Goal: Complete application form: Complete application form

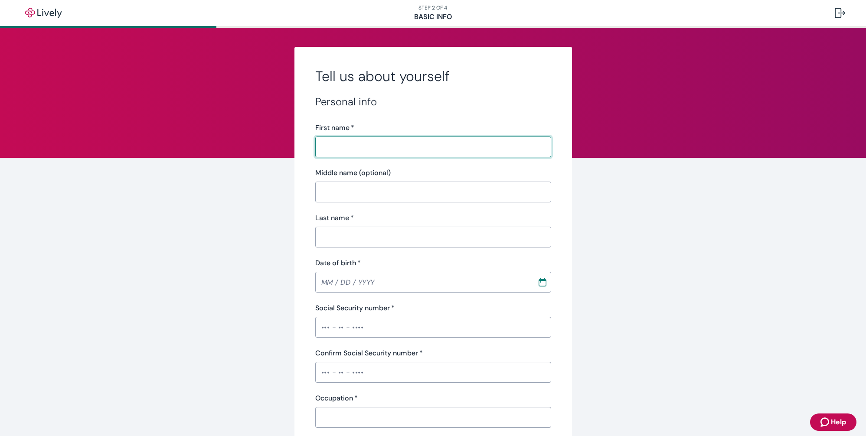
click at [361, 148] on input "First name   *" at bounding box center [430, 146] width 230 height 17
type input "[PERSON_NAME]"
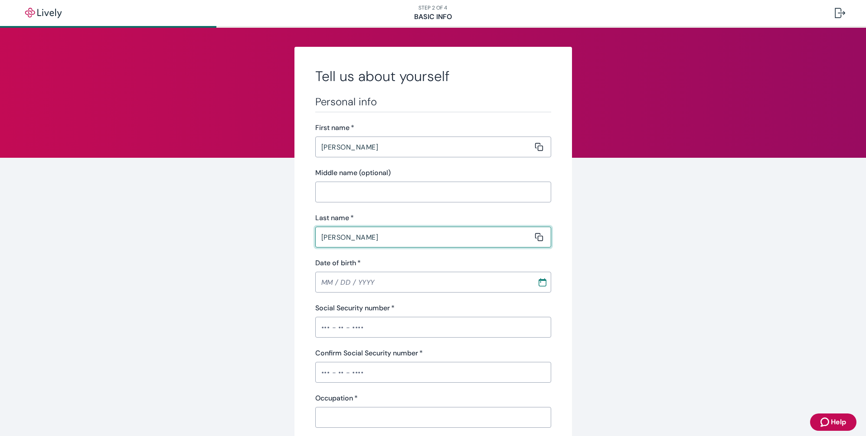
type input "[PERSON_NAME]"
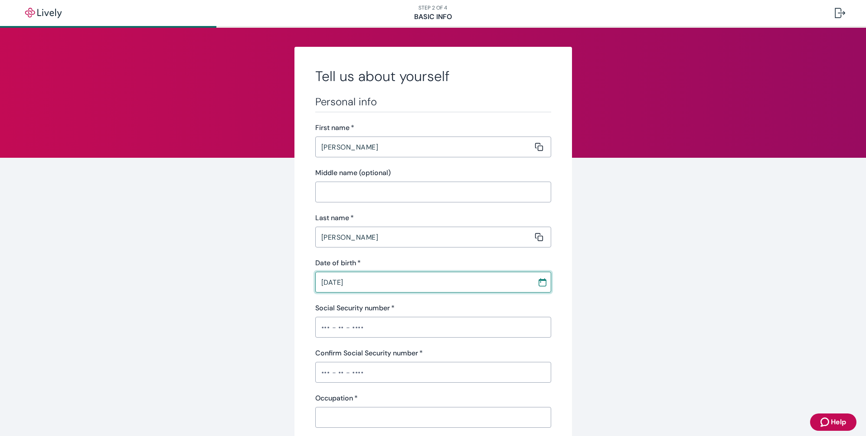
type input "[DATE]"
click at [364, 330] on input "Social Security number   *" at bounding box center [433, 327] width 236 height 17
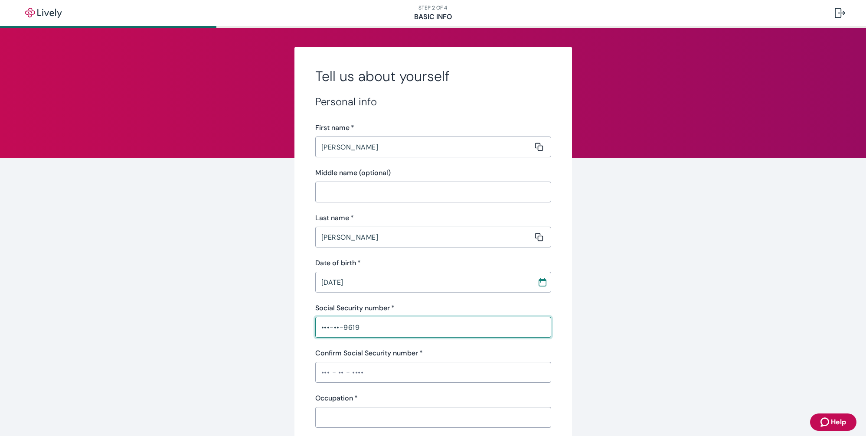
type input "•••-••-9619"
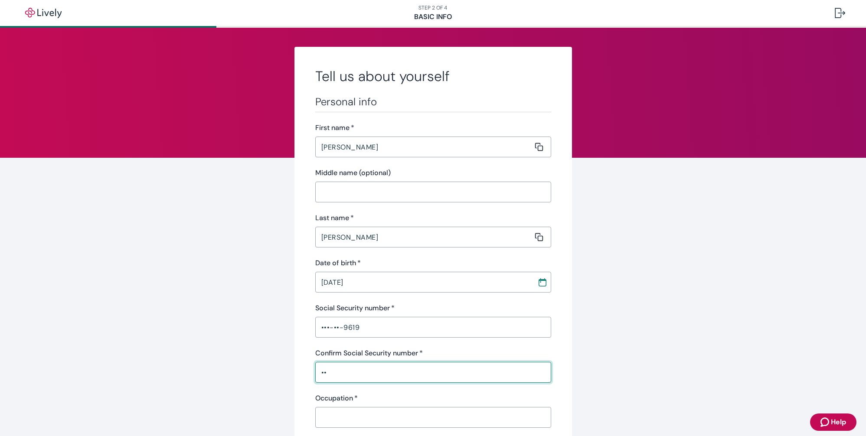
type input "•"
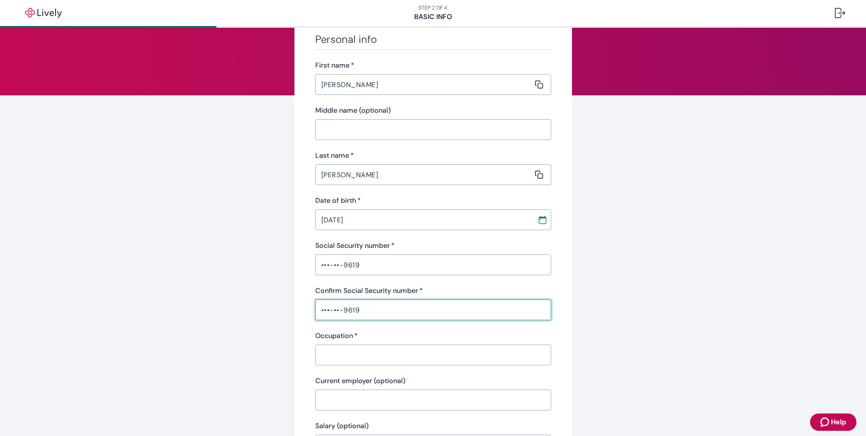
scroll to position [78, 0]
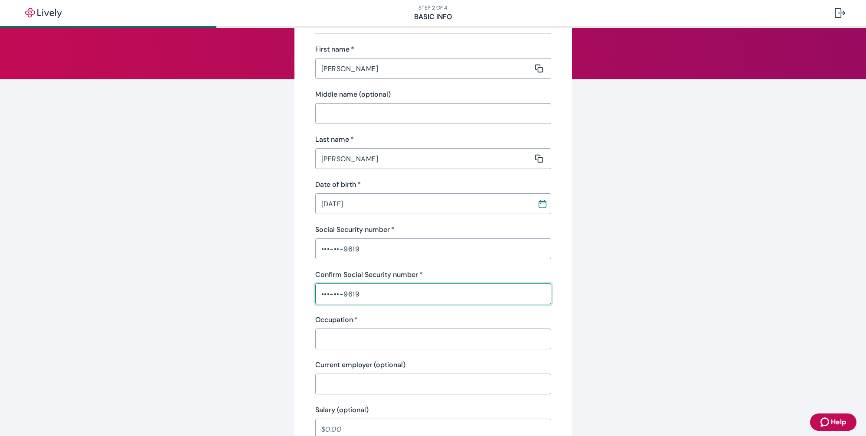
type input "•••-••-9619"
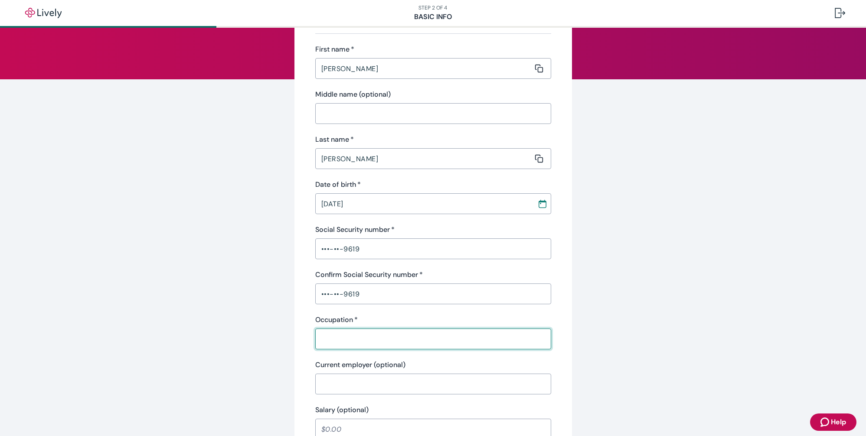
click at [385, 338] on input "Occupation   *" at bounding box center [430, 338] width 230 height 17
type input "Chef"
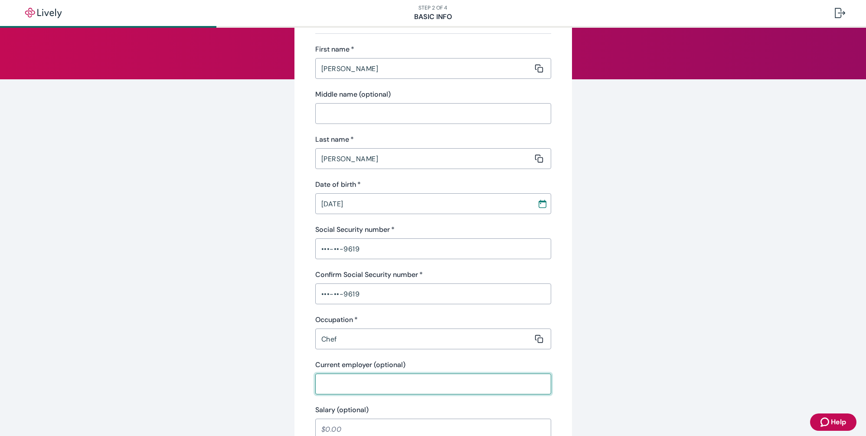
click at [381, 385] on input "Current employer (optional)" at bounding box center [430, 384] width 230 height 17
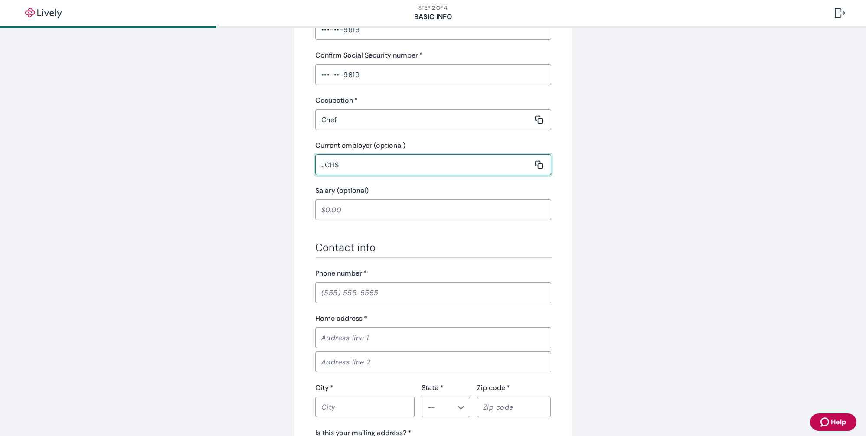
scroll to position [301, 0]
type input "JCHS"
click at [388, 293] on input "Phone number   *" at bounding box center [433, 289] width 236 height 17
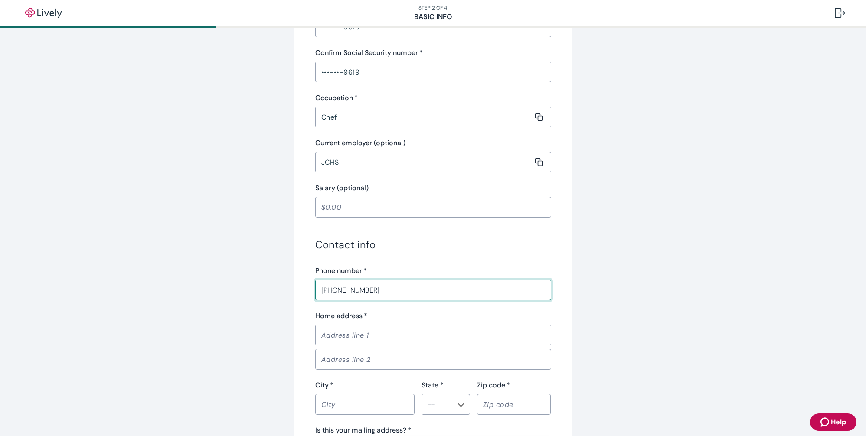
type input "[PHONE_NUMBER]"
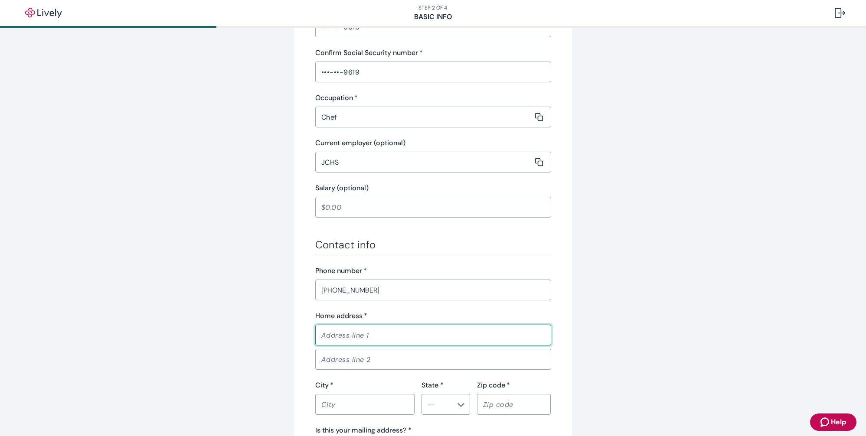
click at [378, 336] on input "Home address   *" at bounding box center [430, 335] width 230 height 17
type input "[STREET_ADDRESS]"
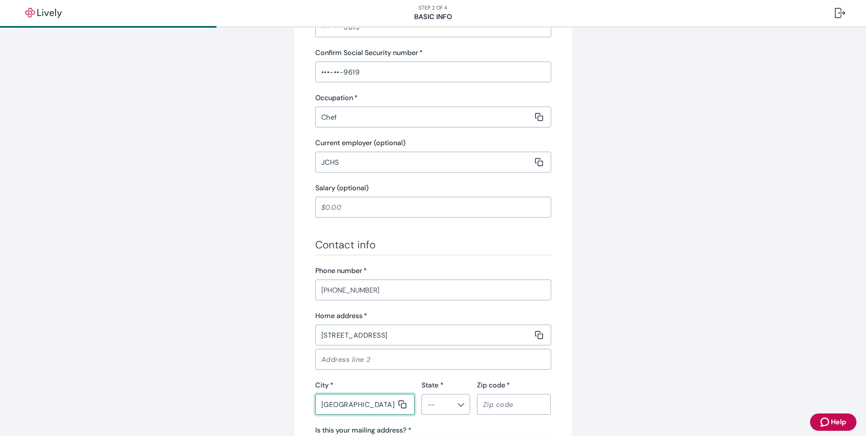
type input "[GEOGRAPHIC_DATA]"
type input "CA"
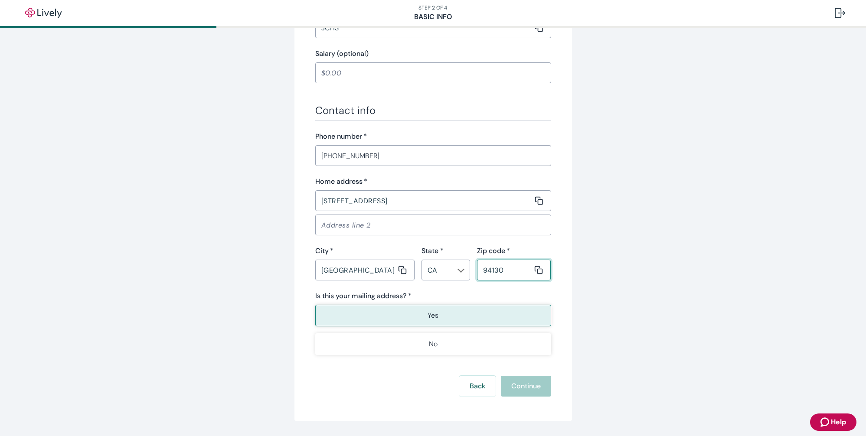
scroll to position [461, 0]
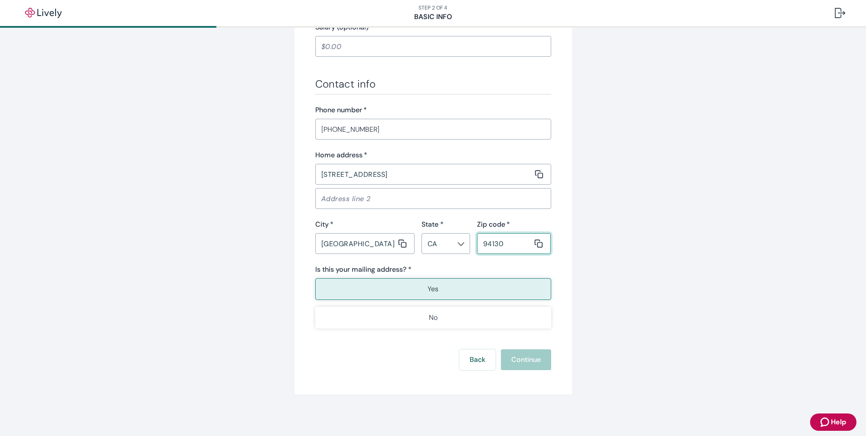
type input "94130"
click at [431, 290] on p "Yes" at bounding box center [433, 289] width 11 height 10
click at [520, 358] on button "Continue" at bounding box center [526, 360] width 50 height 21
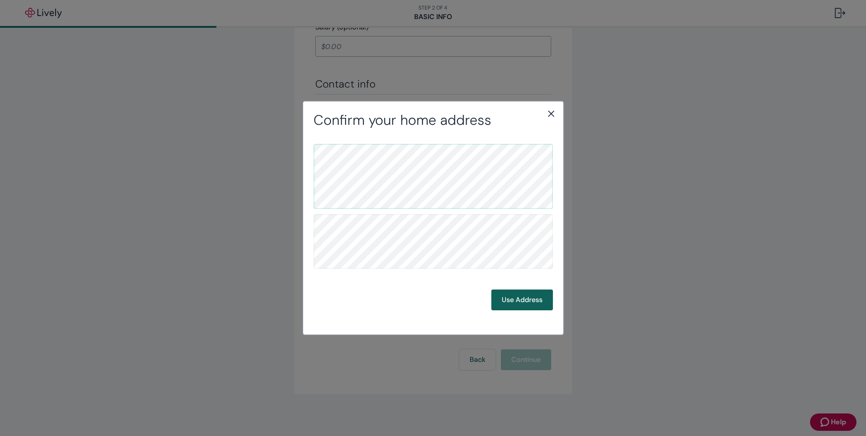
click at [520, 300] on button "Use Address" at bounding box center [522, 300] width 62 height 21
click at [518, 301] on button "Use Address" at bounding box center [522, 300] width 62 height 21
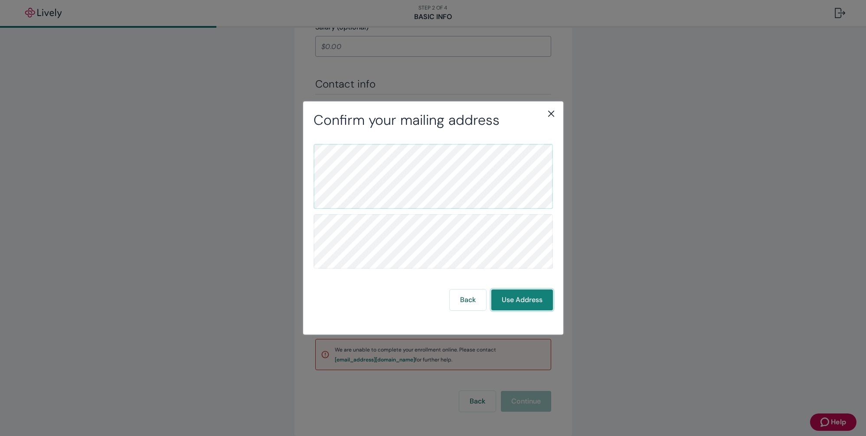
click at [532, 302] on button "Use Address" at bounding box center [522, 300] width 62 height 21
click at [521, 303] on button "Use Address" at bounding box center [522, 300] width 62 height 21
click at [521, 301] on button "Use Address" at bounding box center [522, 300] width 62 height 21
click at [523, 298] on button "Use Address" at bounding box center [522, 300] width 62 height 21
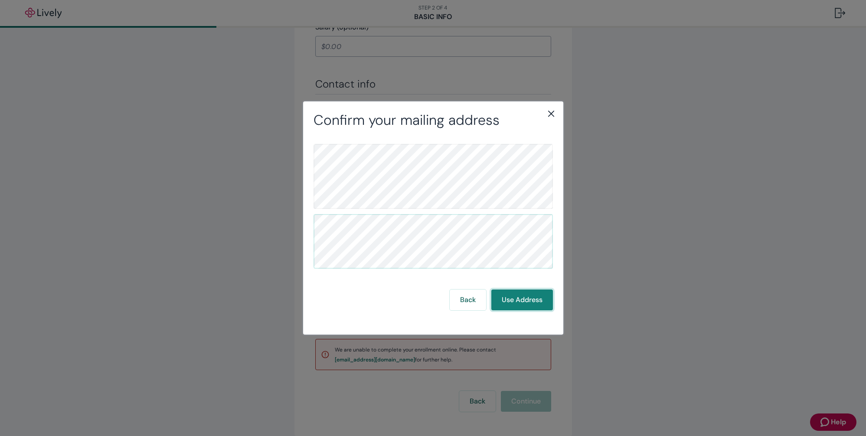
click at [523, 298] on button "Use Address" at bounding box center [522, 300] width 62 height 21
click at [551, 111] on icon "close" at bounding box center [551, 113] width 10 height 10
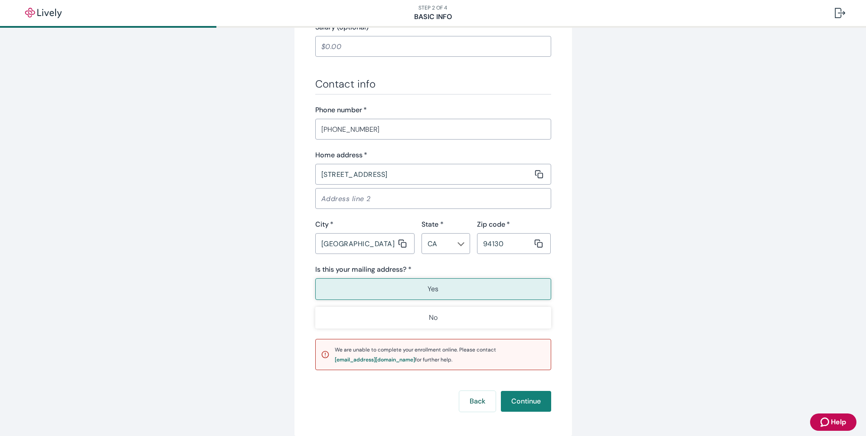
click at [443, 285] on button "Yes" at bounding box center [433, 289] width 236 height 22
click at [532, 399] on button "Continue" at bounding box center [526, 401] width 50 height 21
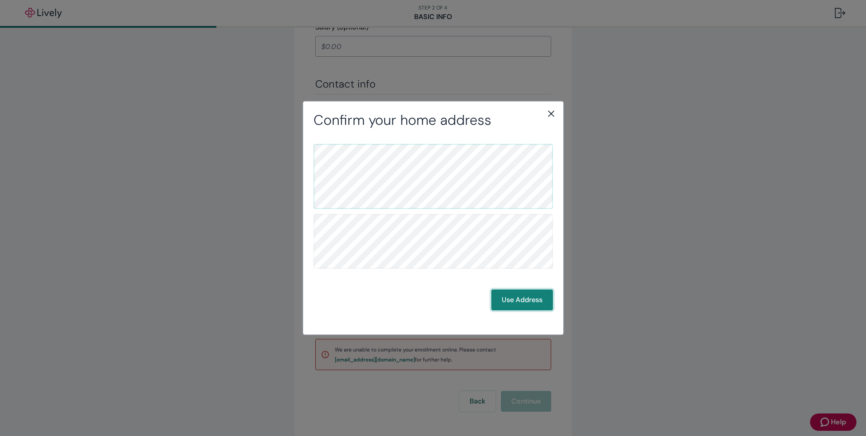
click at [519, 302] on button "Use Address" at bounding box center [522, 300] width 62 height 21
click at [551, 112] on icon "close" at bounding box center [551, 113] width 10 height 10
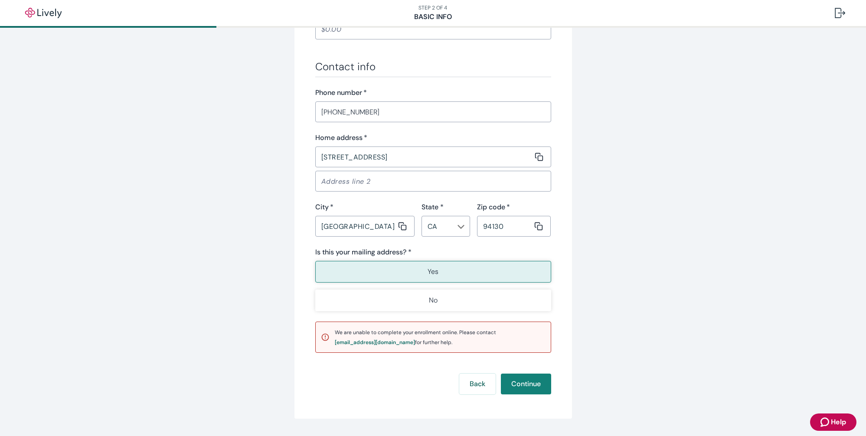
scroll to position [503, 0]
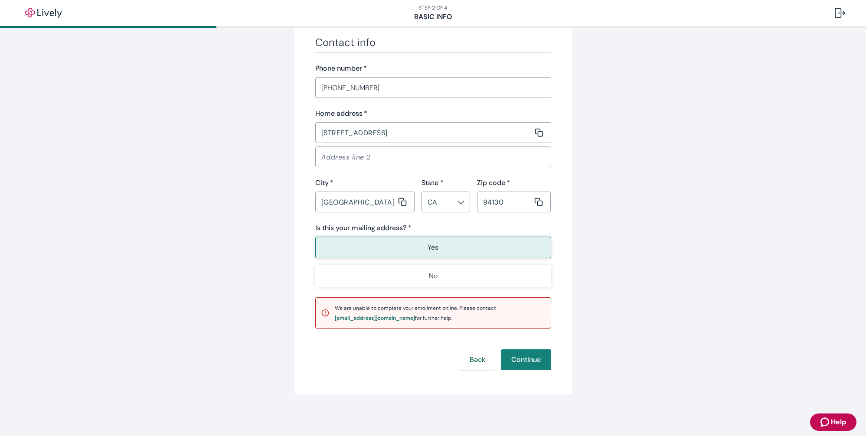
click at [425, 249] on button "Yes" at bounding box center [433, 248] width 236 height 22
click at [528, 367] on button "Continue" at bounding box center [526, 360] width 50 height 21
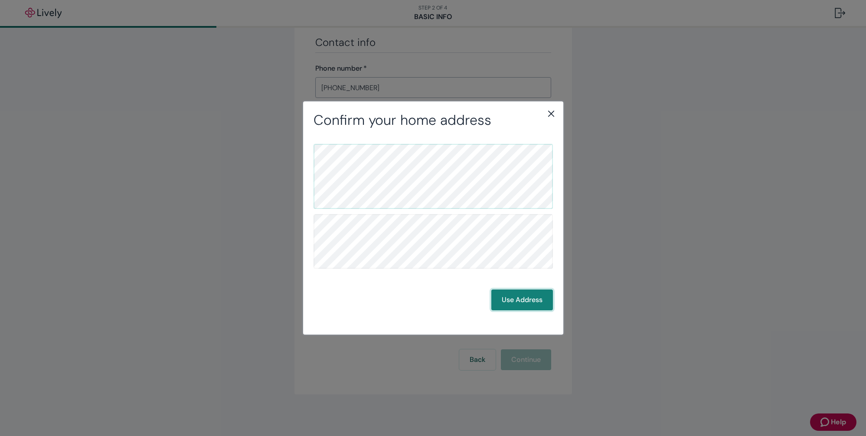
click at [521, 299] on button "Use Address" at bounding box center [522, 300] width 62 height 21
click at [468, 299] on button "Back" at bounding box center [468, 300] width 36 height 21
click at [502, 297] on button "Use Address" at bounding box center [522, 300] width 62 height 21
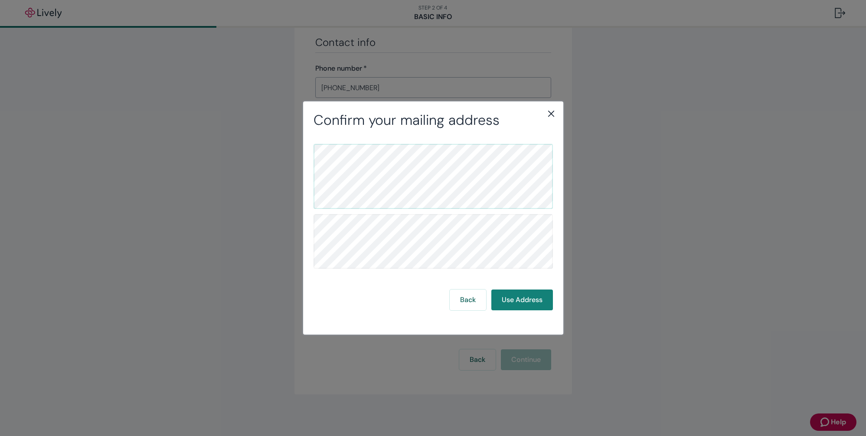
click at [552, 115] on icon "close" at bounding box center [551, 113] width 10 height 10
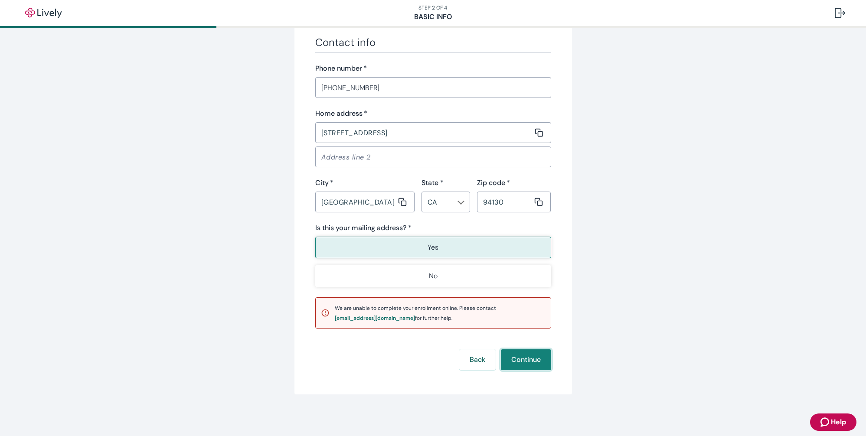
click at [540, 358] on button "Continue" at bounding box center [526, 360] width 50 height 21
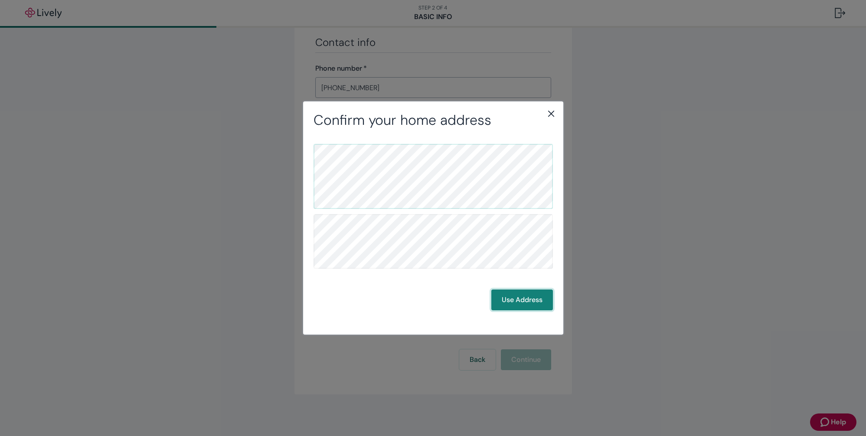
click at [519, 304] on button "Use Address" at bounding box center [522, 300] width 62 height 21
click at [553, 114] on icon "close" at bounding box center [551, 113] width 10 height 10
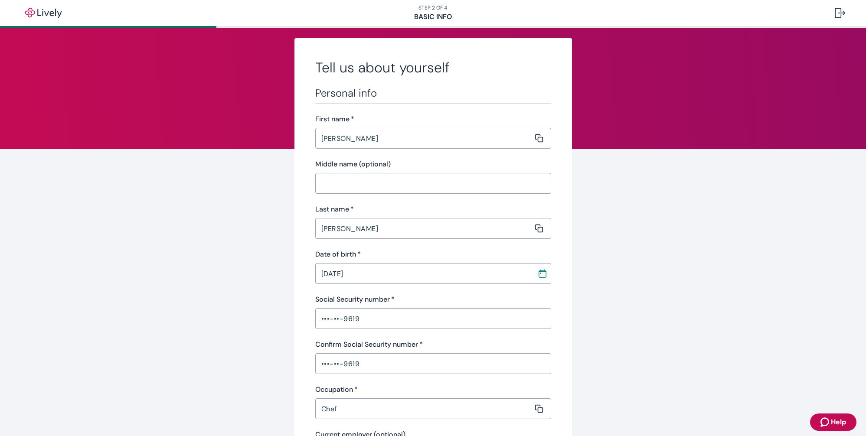
scroll to position [0, 0]
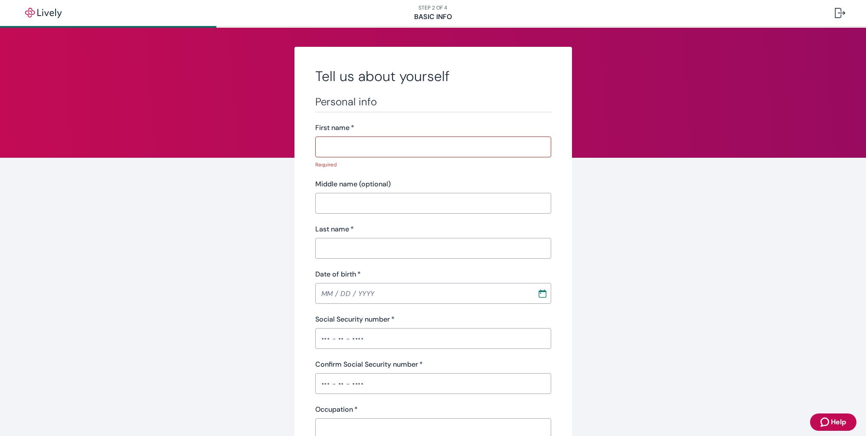
click at [364, 148] on input "First name   *" at bounding box center [430, 146] width 230 height 17
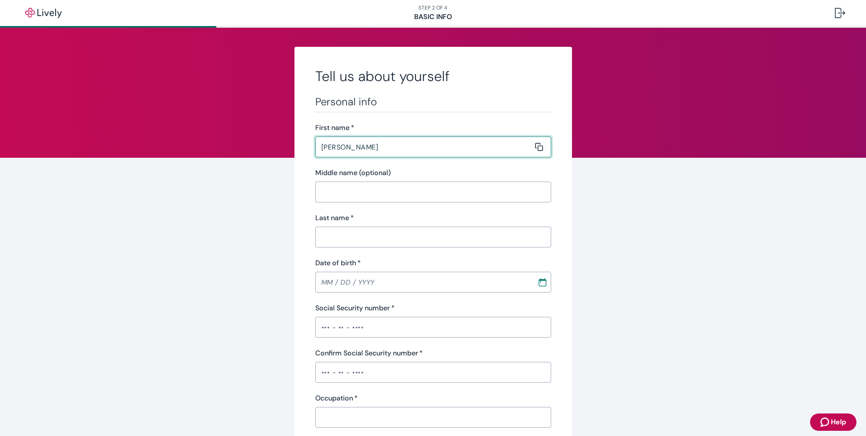
type input "[PERSON_NAME]"
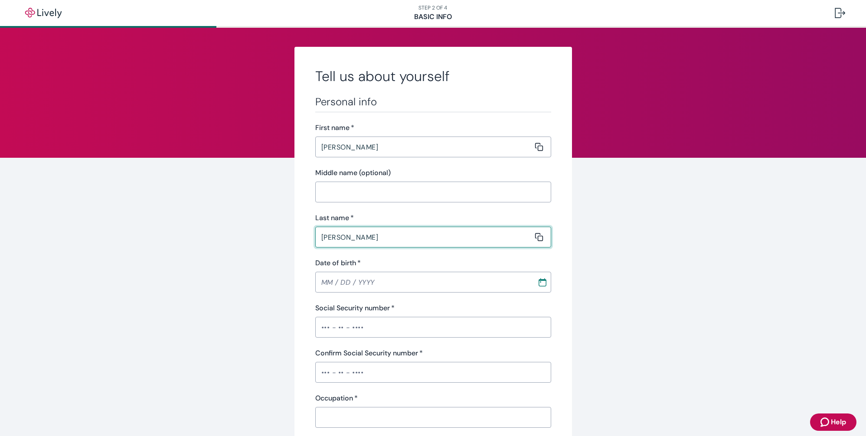
type input "[PERSON_NAME]"
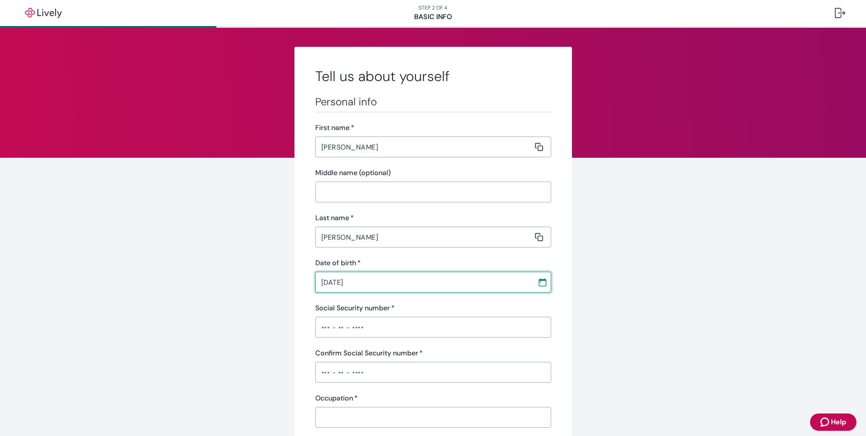
type input "[DATE]"
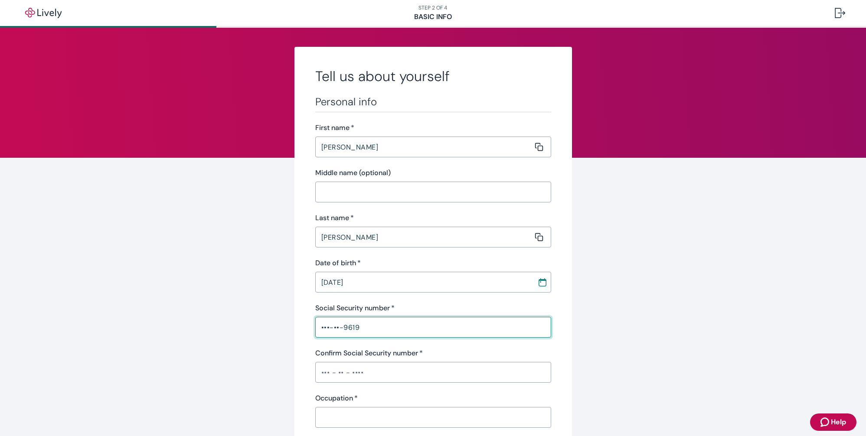
type input "•••-••-9619"
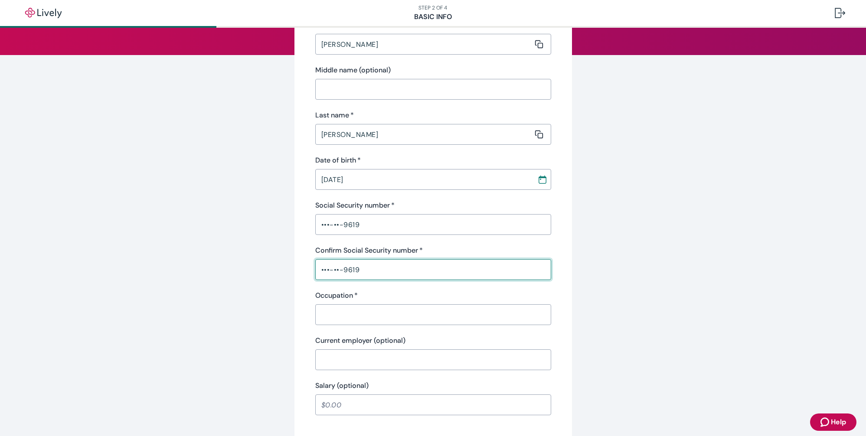
scroll to position [109, 0]
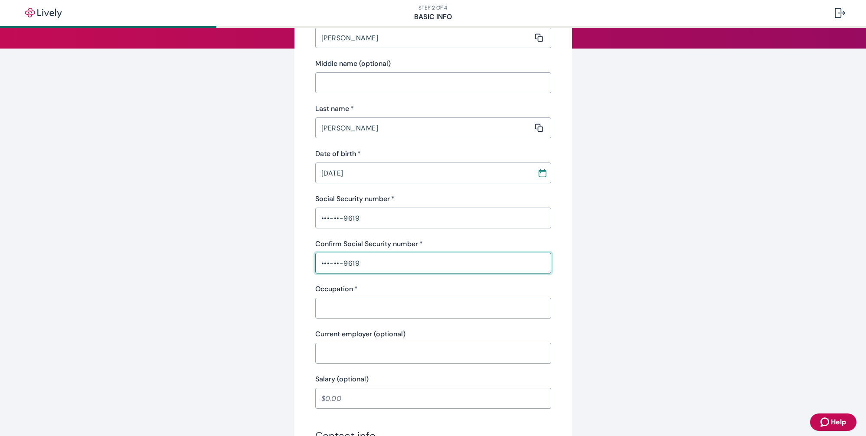
type input "•••-••-9619"
click at [360, 315] on input "Occupation   *" at bounding box center [430, 308] width 230 height 17
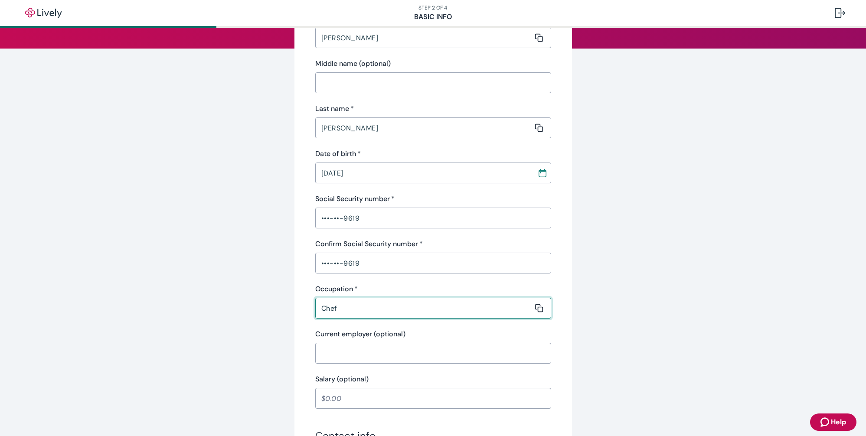
type input "Chef"
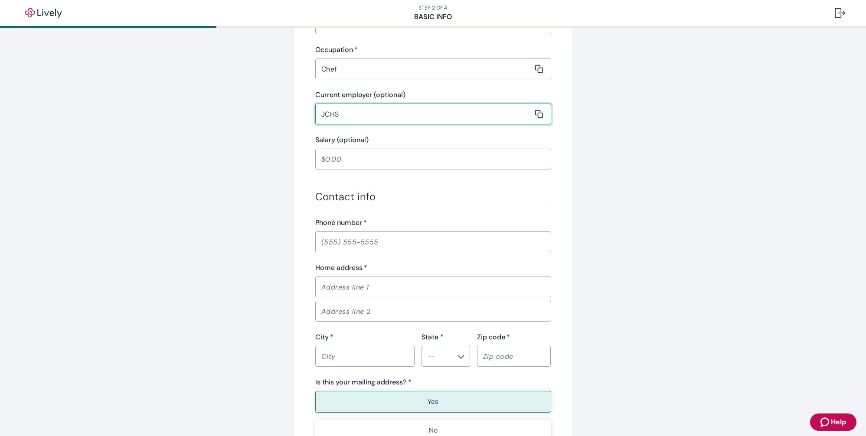
scroll to position [362, 0]
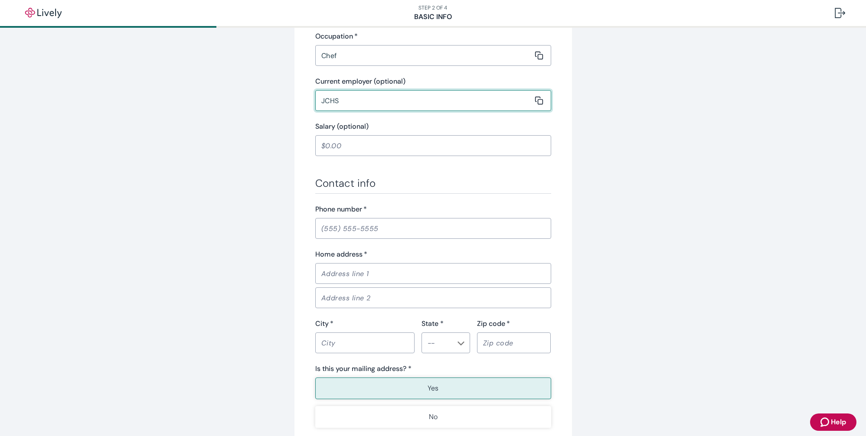
type input "JCHS"
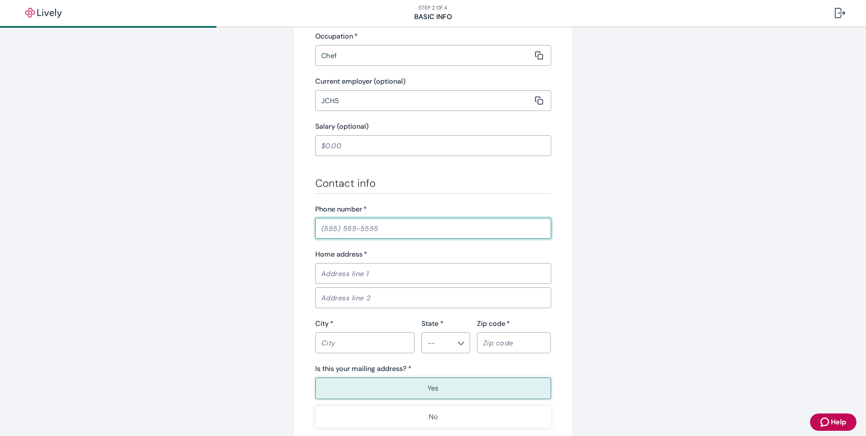
click at [396, 232] on input "Phone number   *" at bounding box center [433, 228] width 236 height 17
type input "[PHONE_NUMBER]"
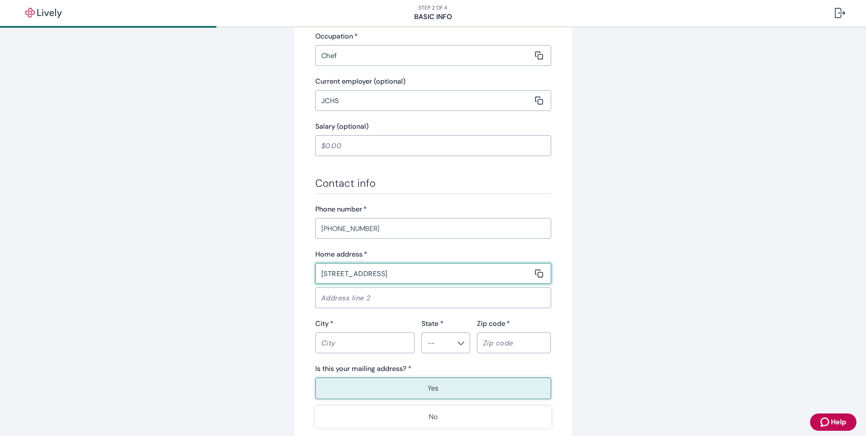
type input "1440 A GAteview Ct"
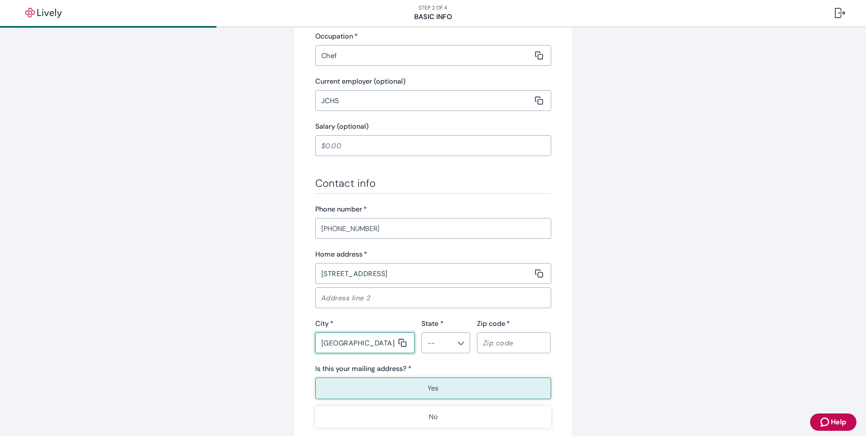
type input "[GEOGRAPHIC_DATA]"
type input "CA"
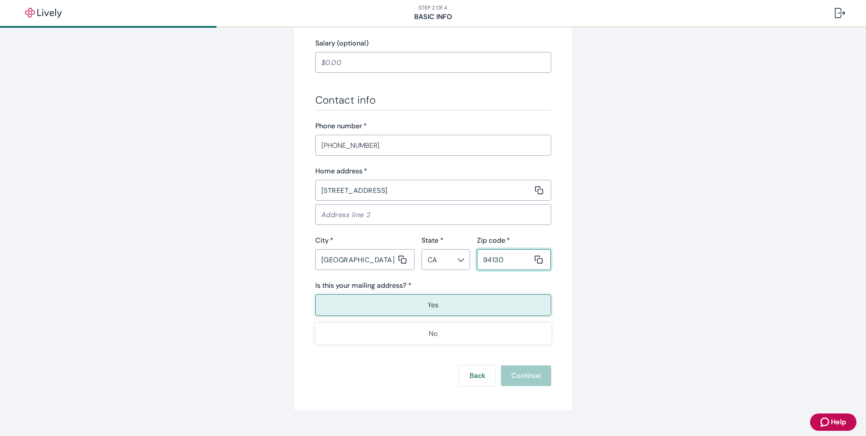
scroll to position [461, 0]
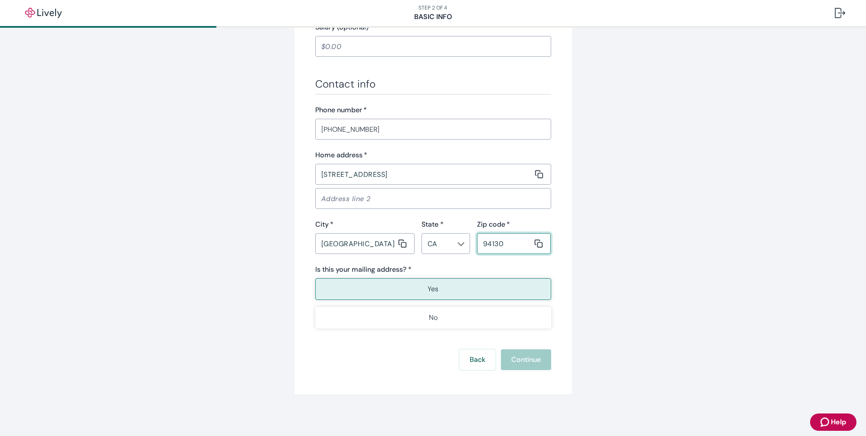
type input "94130"
click at [441, 287] on button "Yes" at bounding box center [433, 289] width 236 height 22
click at [525, 360] on button "Continue" at bounding box center [526, 360] width 50 height 21
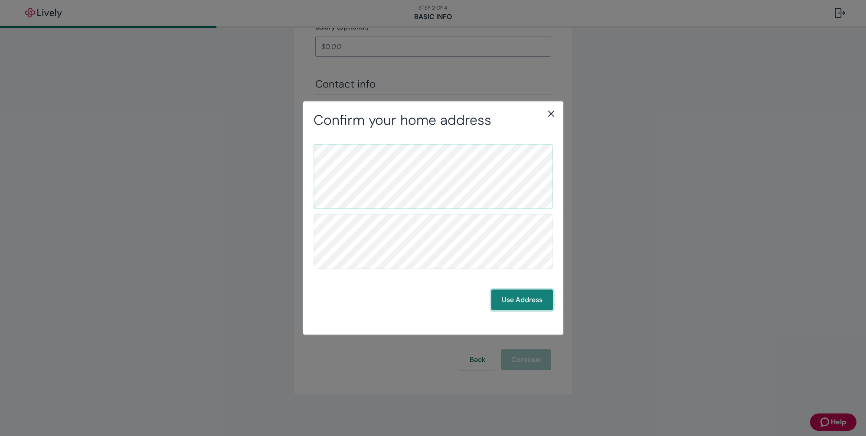
click at [517, 303] on button "Use Address" at bounding box center [522, 300] width 62 height 21
click at [536, 303] on button "Use Address" at bounding box center [522, 300] width 62 height 21
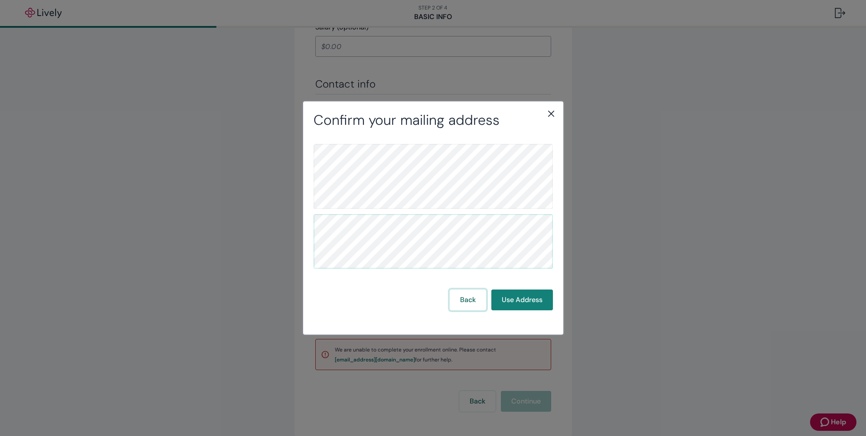
click at [470, 303] on button "Back" at bounding box center [468, 300] width 36 height 21
click at [514, 303] on button "Use Address" at bounding box center [522, 300] width 62 height 21
click at [520, 295] on button "Use Address" at bounding box center [522, 300] width 62 height 21
click at [551, 115] on icon "close" at bounding box center [551, 113] width 10 height 10
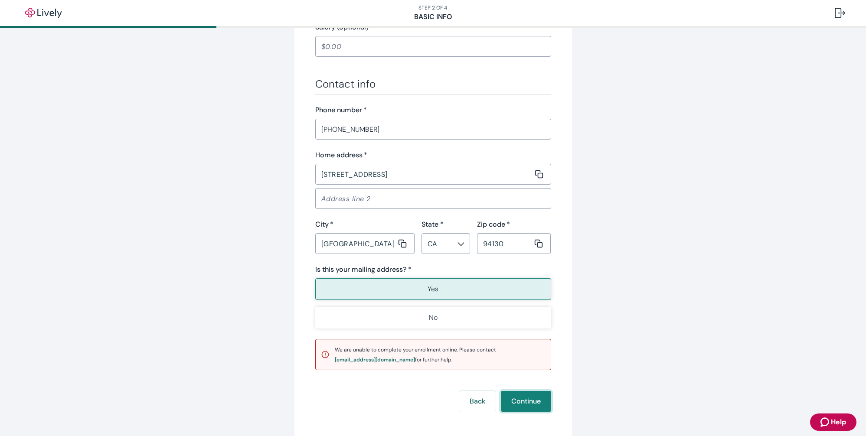
click at [523, 408] on button "Continue" at bounding box center [526, 401] width 50 height 21
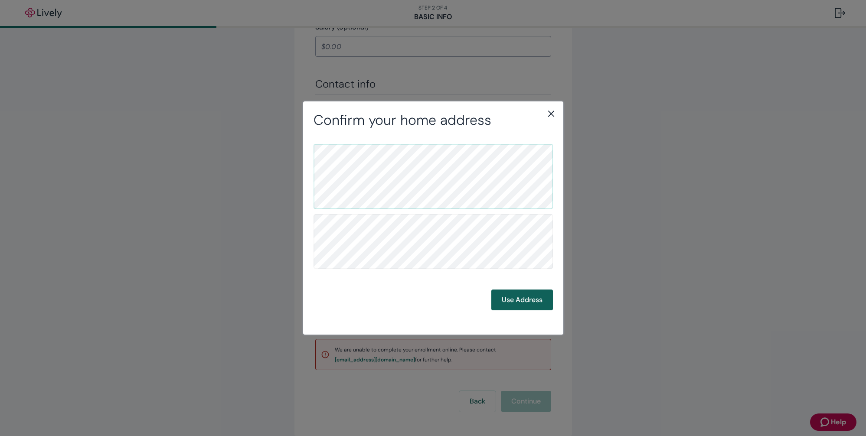
click at [530, 297] on button "Use Address" at bounding box center [522, 300] width 62 height 21
click at [523, 301] on button "Use Address" at bounding box center [522, 300] width 62 height 21
click at [539, 305] on button "Use Address" at bounding box center [522, 300] width 62 height 21
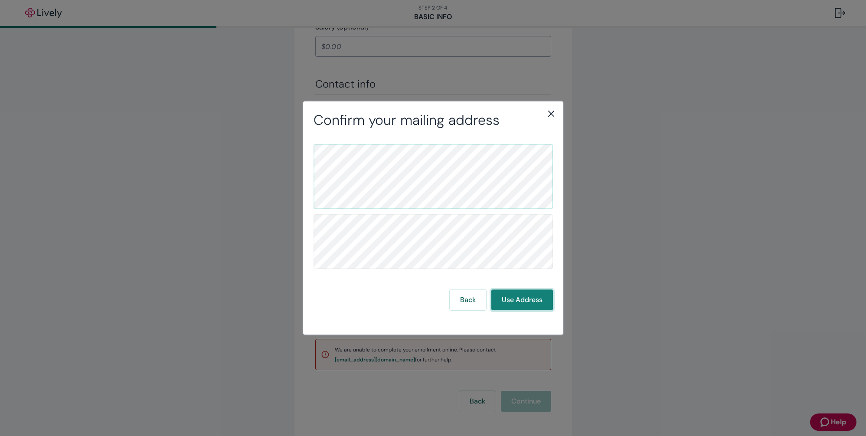
click at [539, 304] on button "Use Address" at bounding box center [522, 300] width 62 height 21
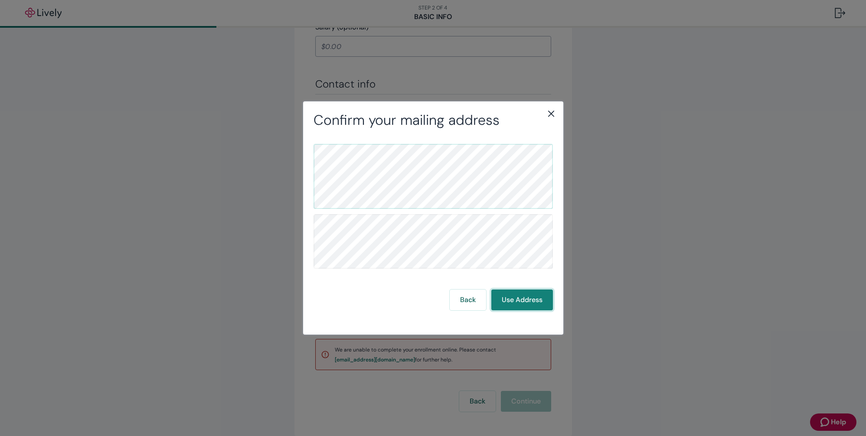
click at [539, 304] on button "Use Address" at bounding box center [522, 300] width 62 height 21
click at [551, 115] on icon "close" at bounding box center [551, 113] width 10 height 10
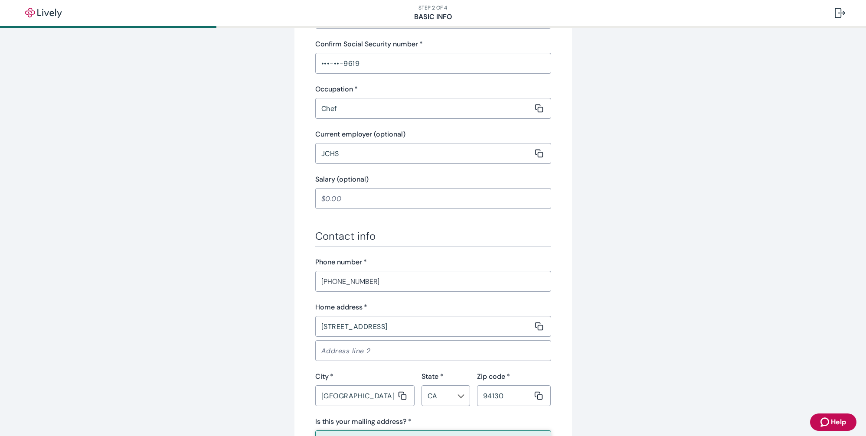
scroll to position [503, 0]
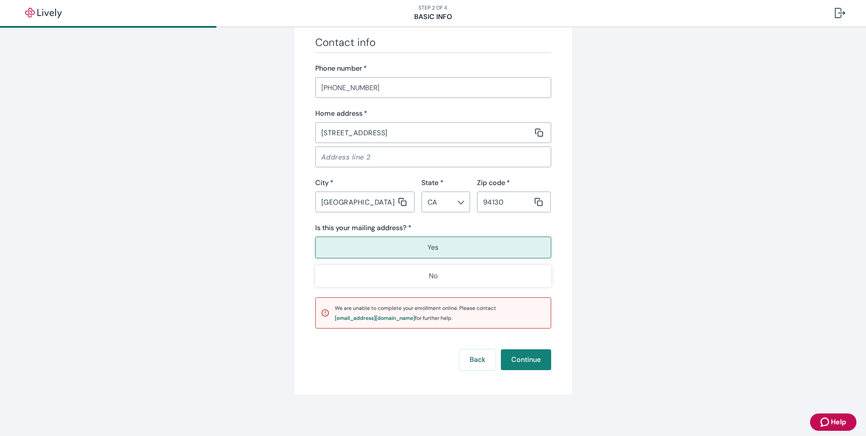
click at [385, 182] on div "City   *" at bounding box center [364, 183] width 99 height 10
click at [356, 134] on input "1440 A GAteview Ct" at bounding box center [424, 132] width 218 height 17
type input "[STREET_ADDRESS]"
click at [543, 233] on div "Is this your mailing address? *" at bounding box center [433, 228] width 236 height 10
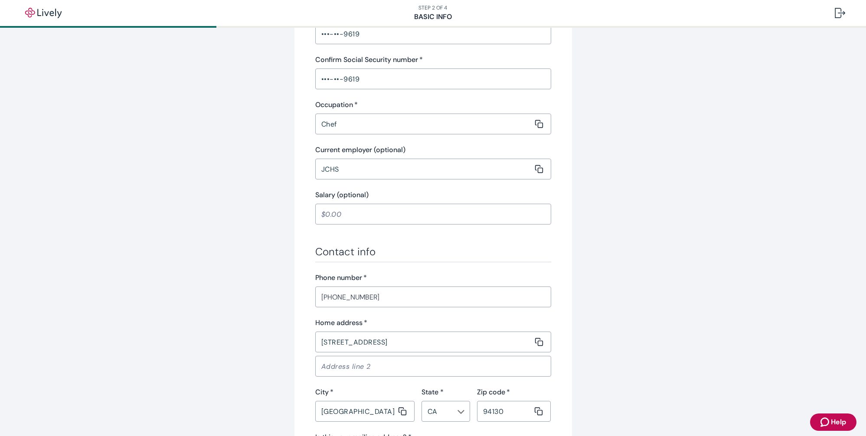
scroll to position [0, 0]
